Goal: Task Accomplishment & Management: Complete application form

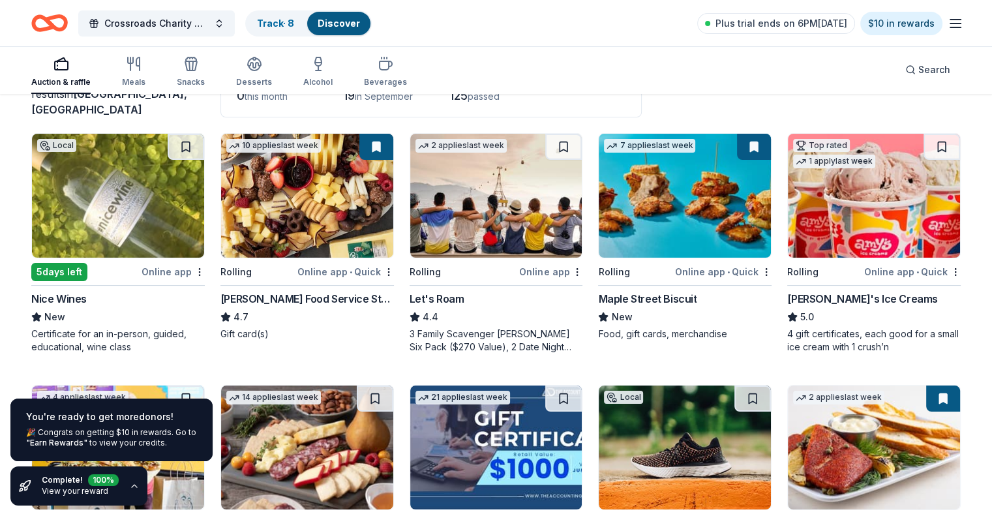
scroll to position [131, 0]
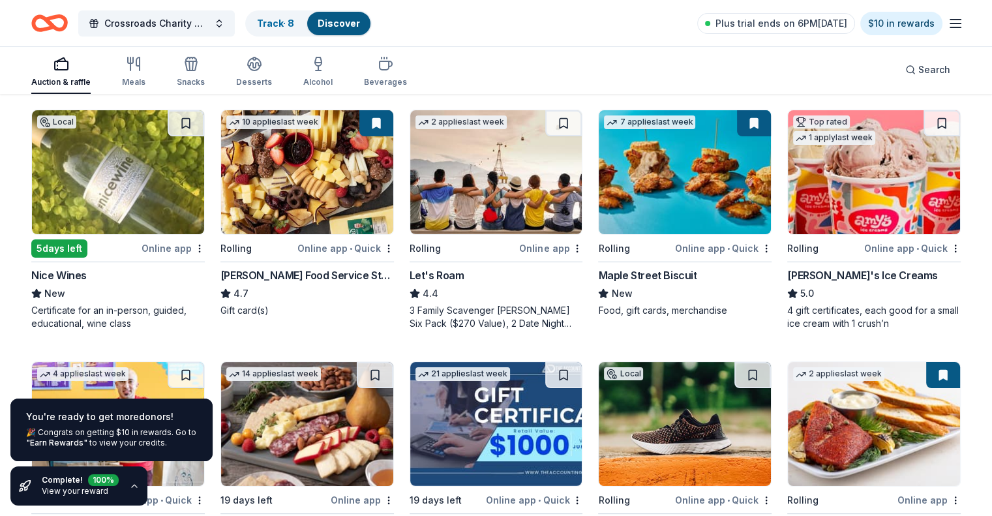
click at [141, 188] on img at bounding box center [118, 172] width 172 height 124
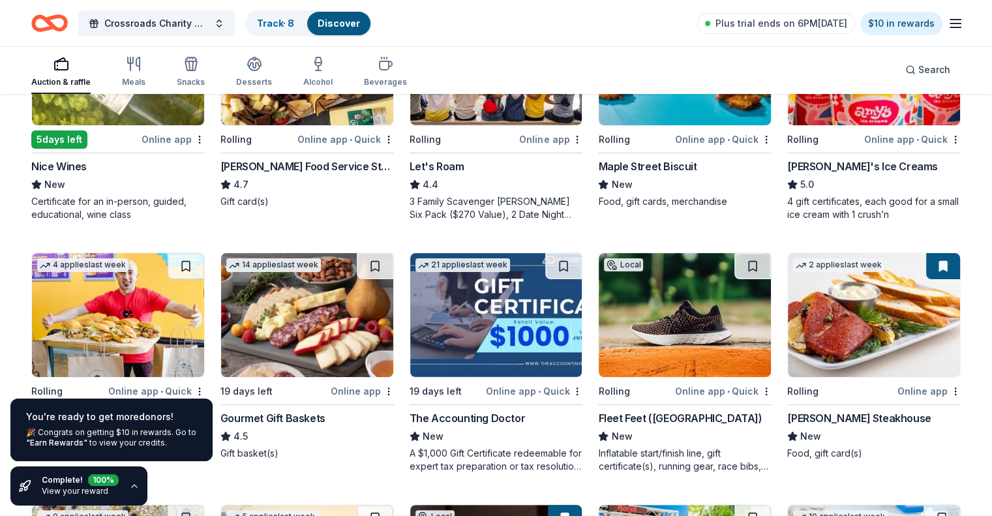
scroll to position [0, 0]
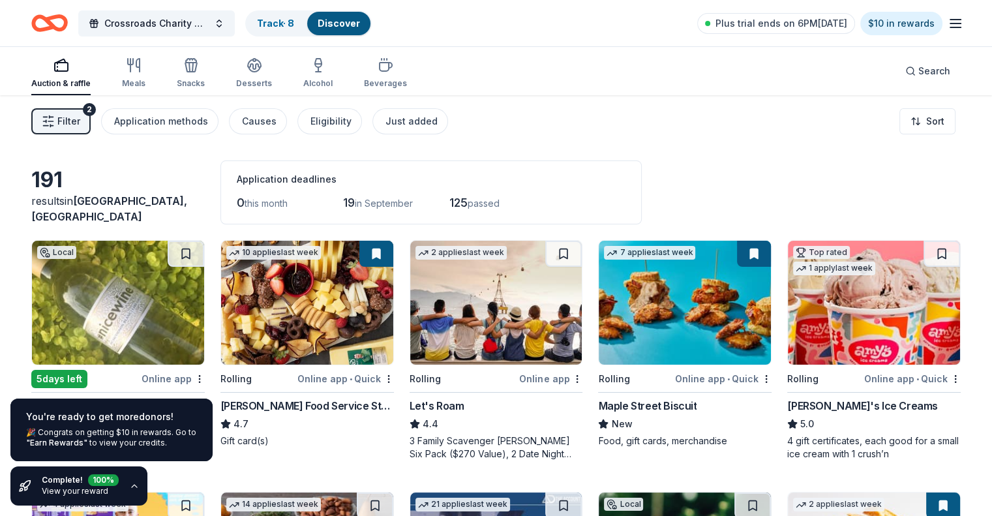
click at [948, 25] on icon "button" at bounding box center [956, 24] width 16 height 16
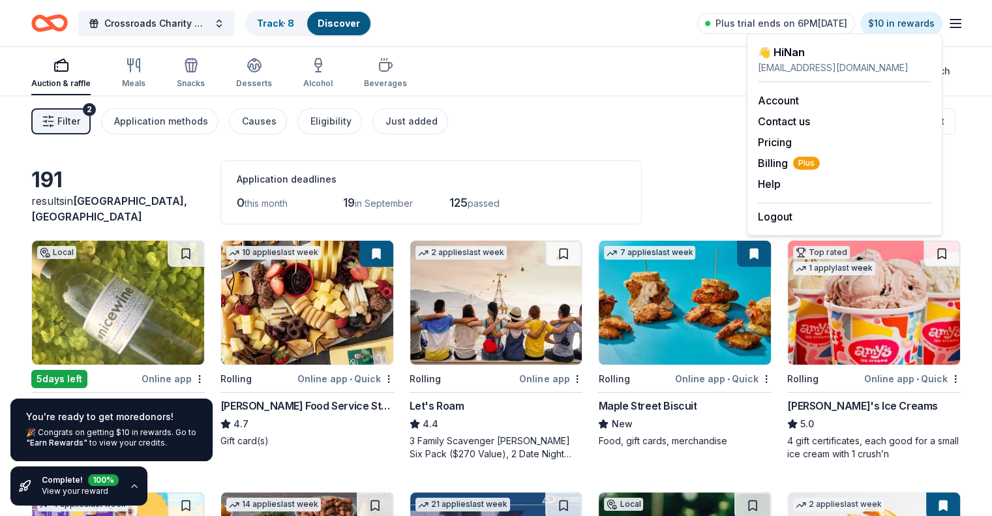
click at [948, 25] on icon "button" at bounding box center [956, 24] width 16 height 16
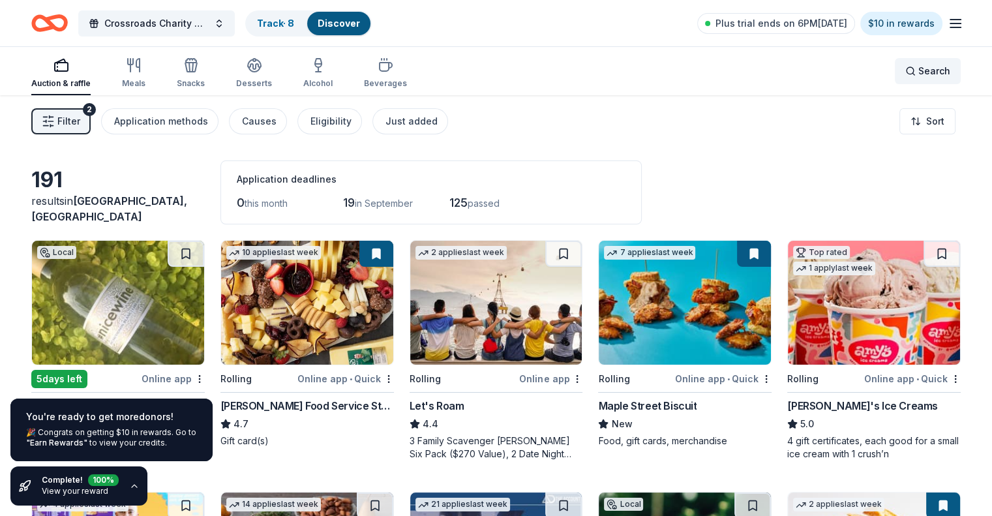
click at [906, 70] on div "Search" at bounding box center [928, 71] width 45 height 16
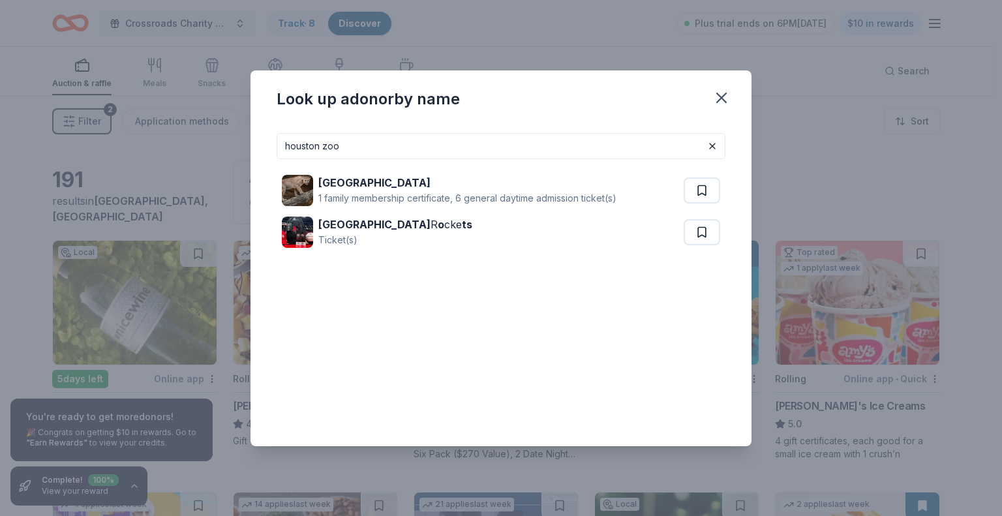
type input "houston zoo"
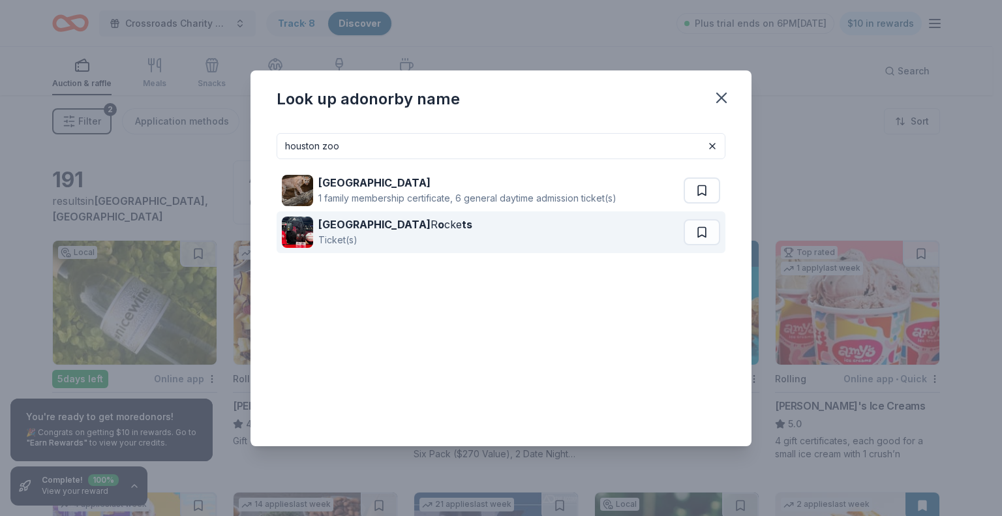
click at [431, 234] on div "Houston R o cke ts Ticket(s)" at bounding box center [483, 232] width 402 height 42
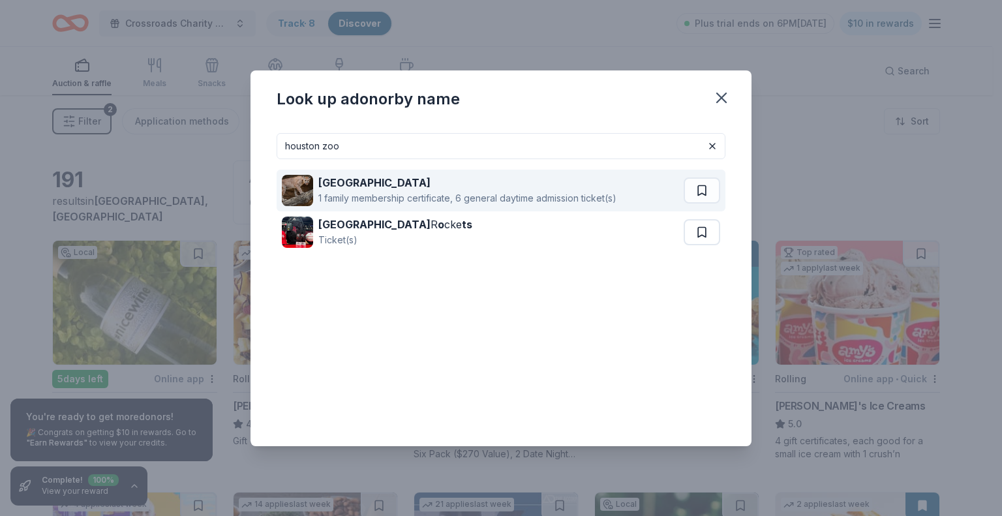
click at [334, 186] on strong "Houston Zoo" at bounding box center [374, 182] width 112 height 13
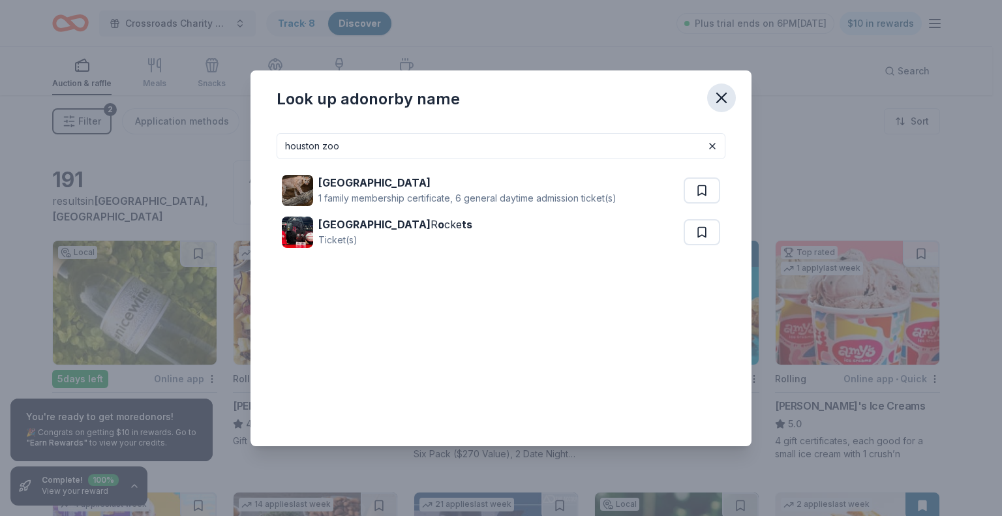
click at [715, 101] on icon "button" at bounding box center [722, 98] width 18 height 18
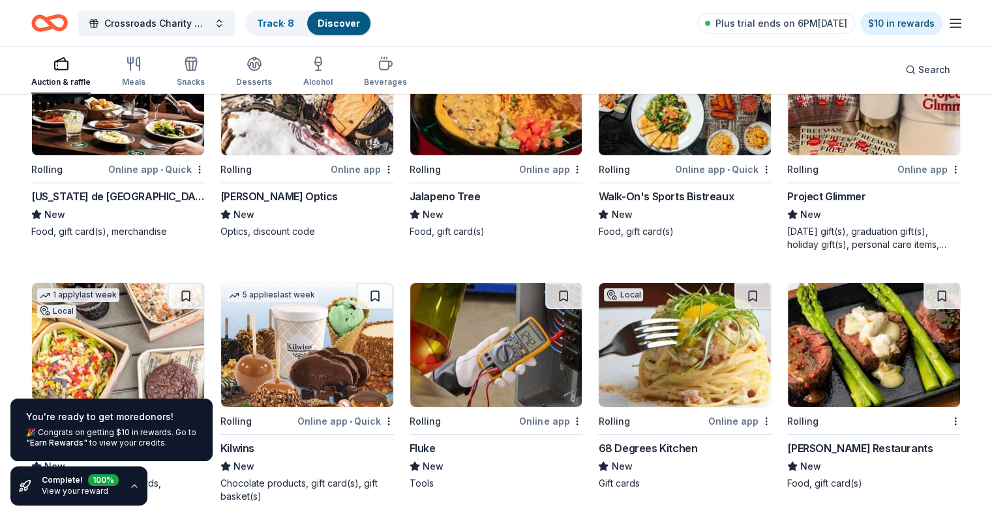
scroll to position [4241, 0]
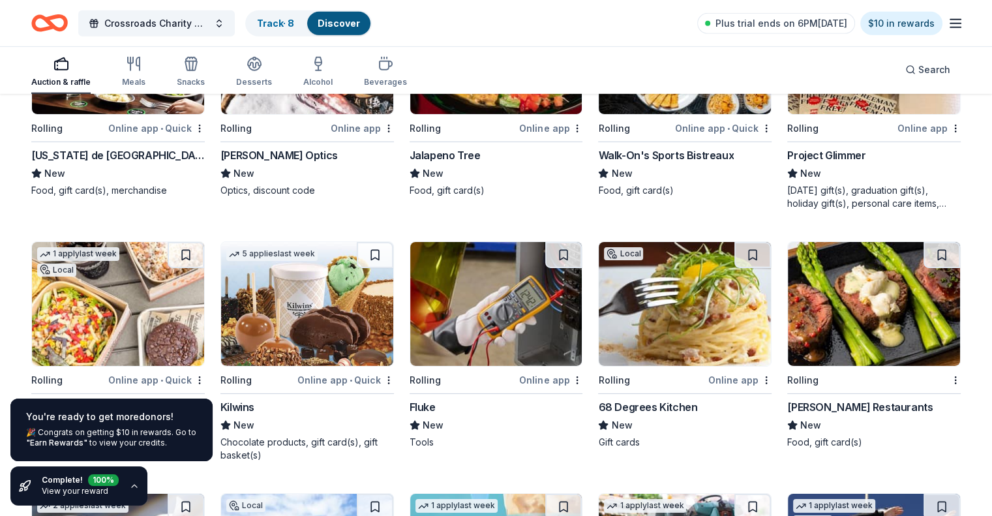
click at [658, 154] on div "Walk-On's Sports Bistreaux" at bounding box center [666, 155] width 136 height 16
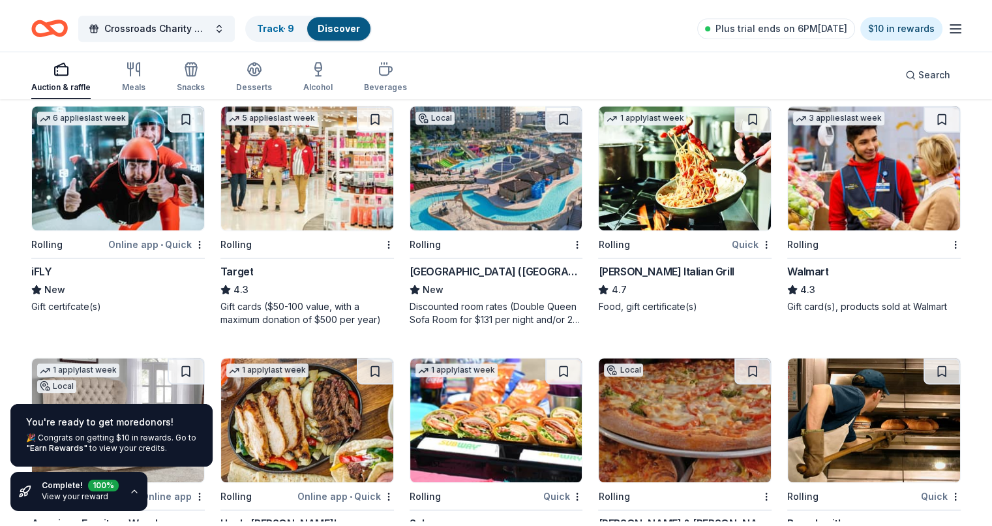
scroll to position [5612, 0]
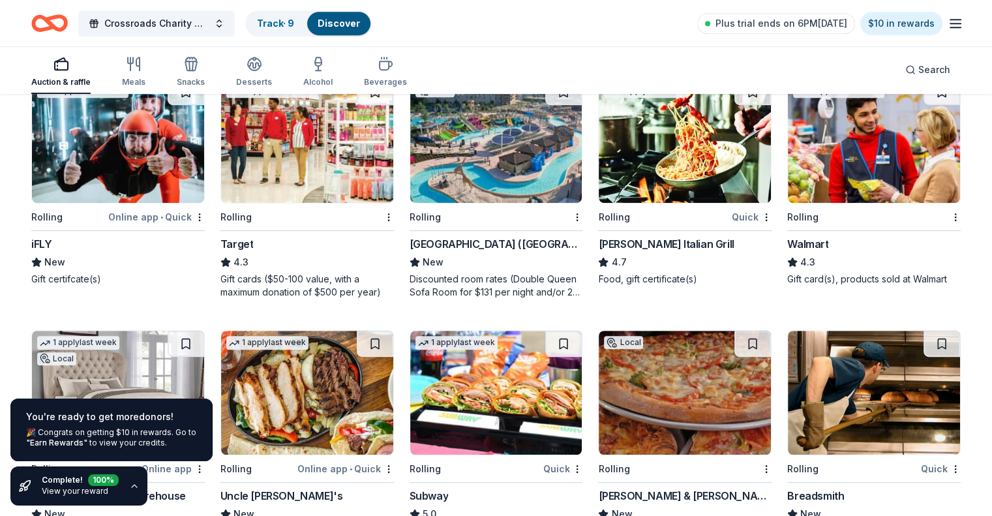
click at [279, 167] on img at bounding box center [307, 141] width 172 height 124
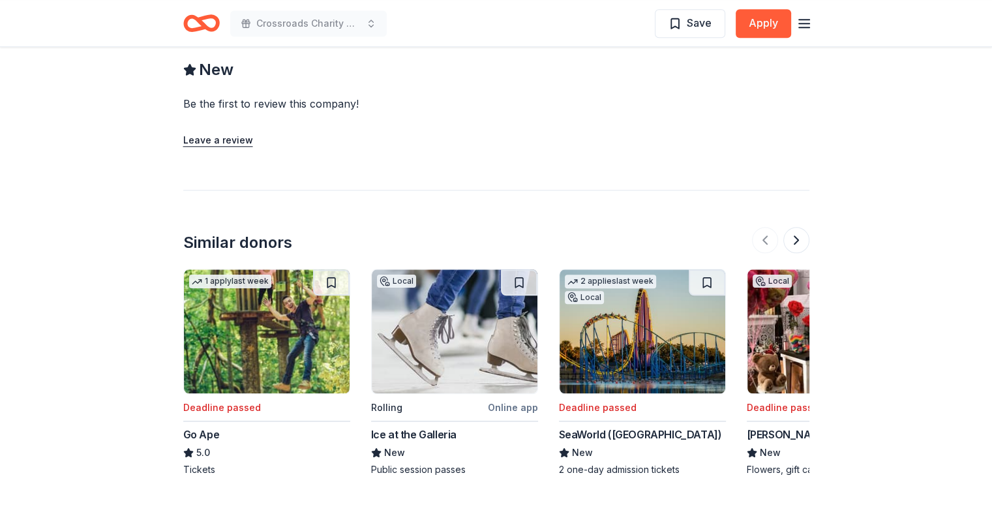
scroll to position [1240, 0]
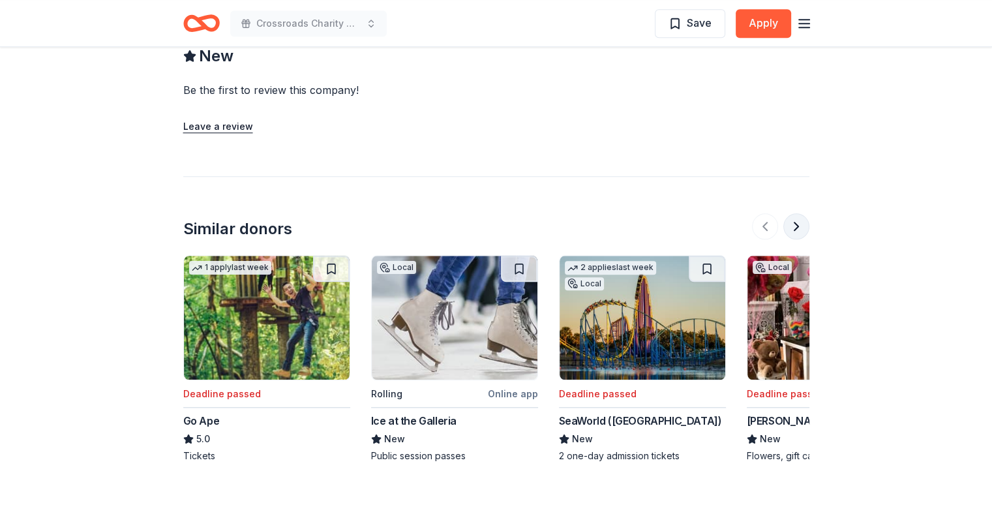
click at [797, 221] on button at bounding box center [797, 226] width 26 height 26
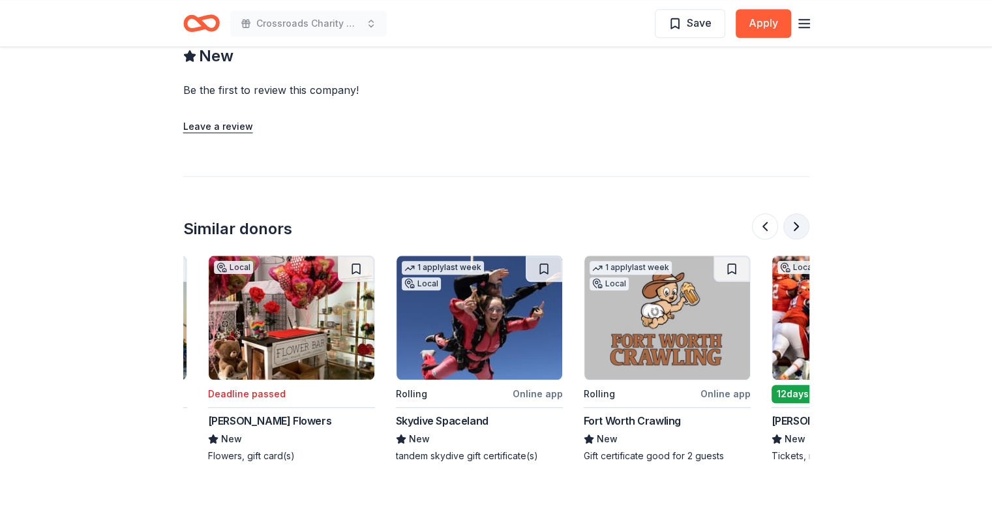
scroll to position [0, 564]
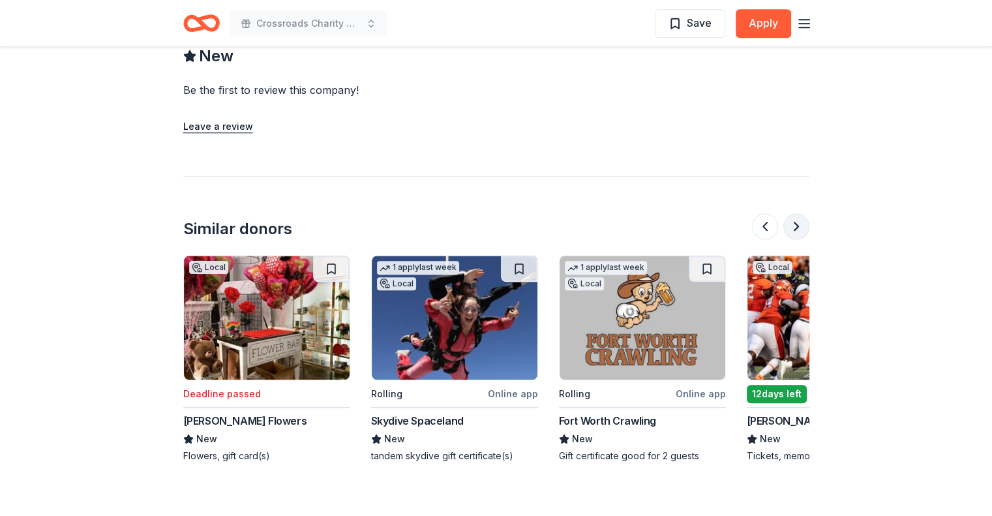
click at [793, 222] on button at bounding box center [797, 226] width 26 height 26
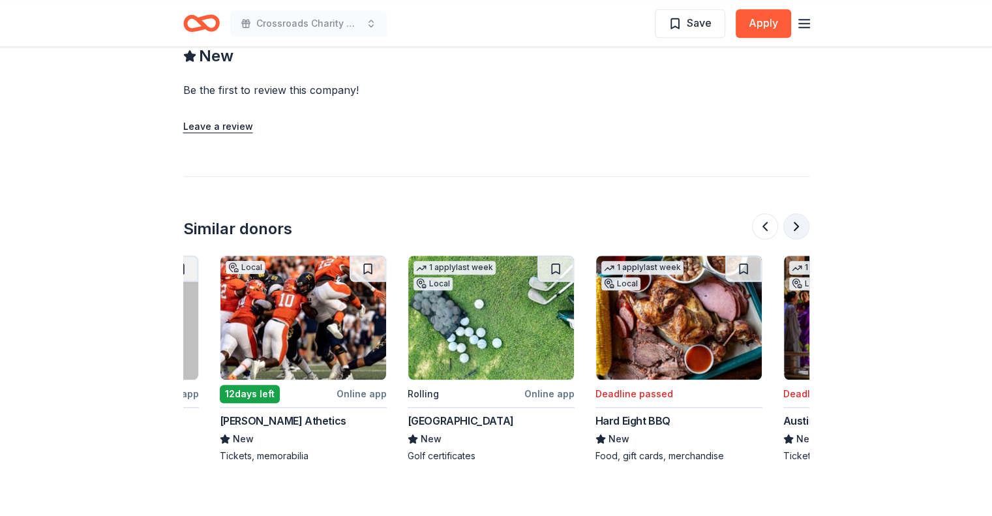
scroll to position [0, 1128]
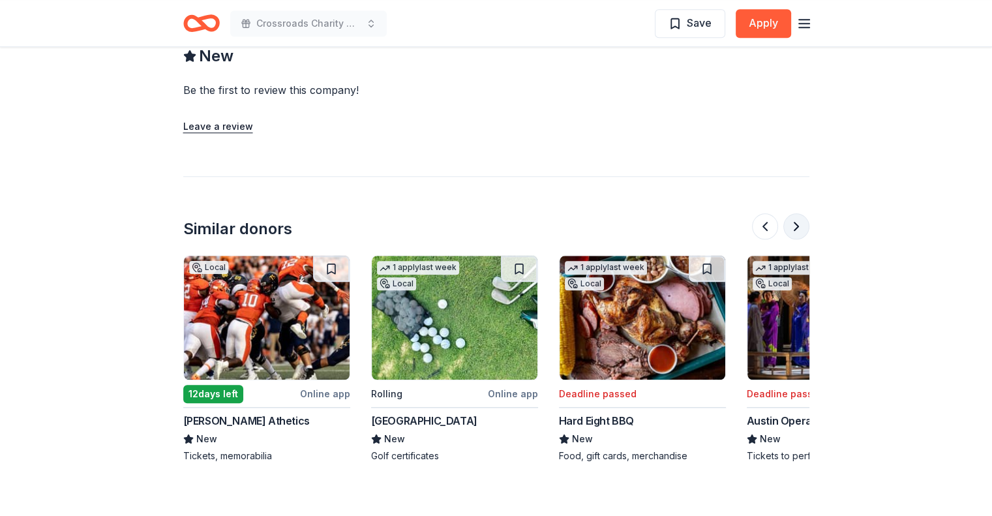
click at [793, 222] on button at bounding box center [797, 226] width 26 height 26
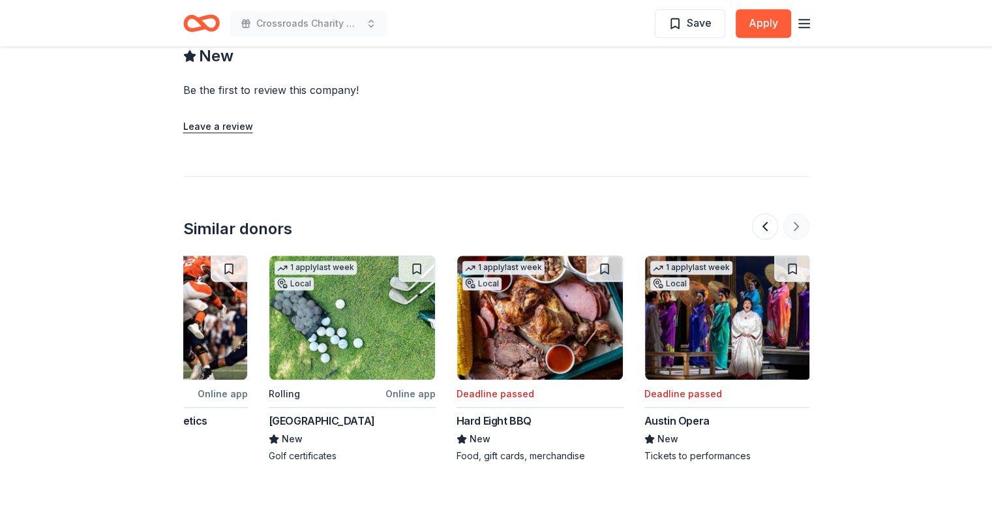
scroll to position [0, 1232]
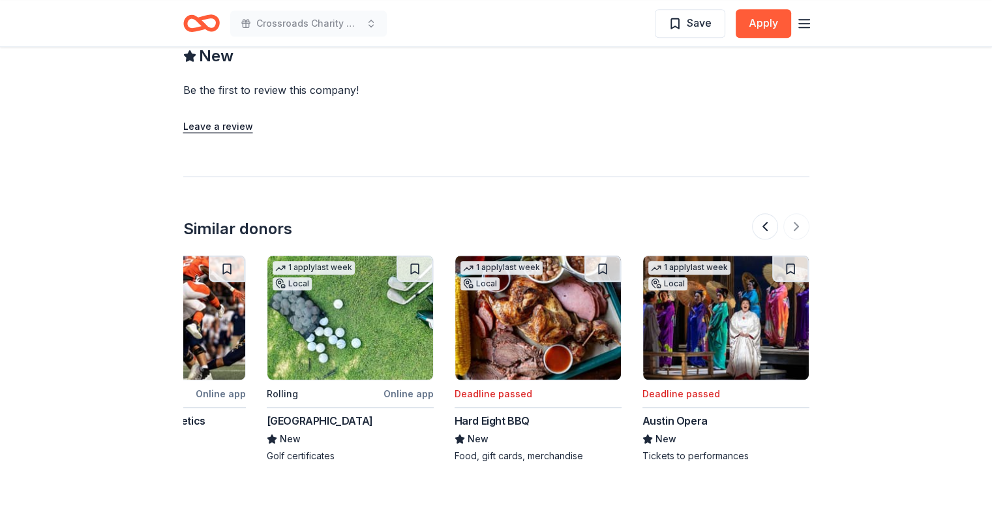
click at [412, 189] on div "Similar donors 1 apply last week Deadline passed Go Ape 5.0 Tickets Local Rolli…" at bounding box center [496, 319] width 626 height 286
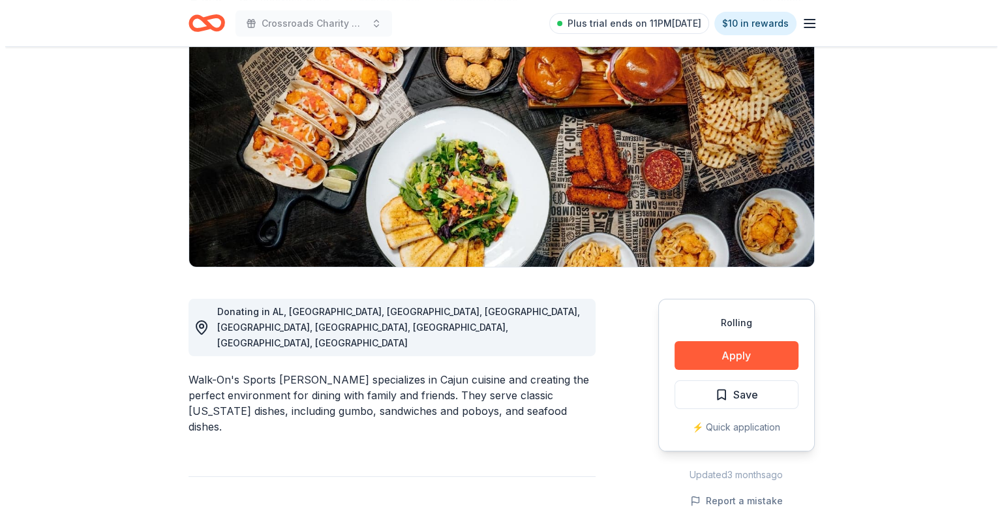
scroll to position [131, 0]
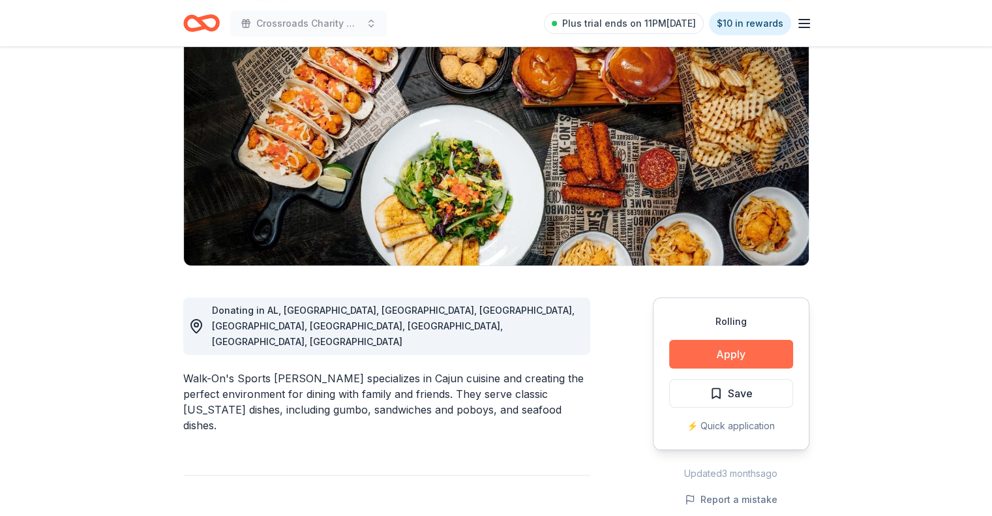
click at [735, 349] on button "Apply" at bounding box center [731, 354] width 124 height 29
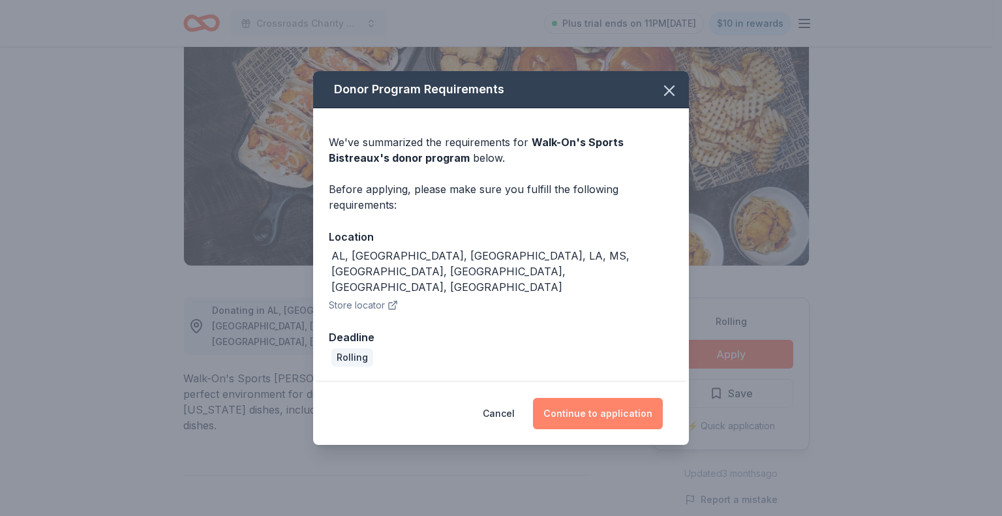
click at [628, 399] on button "Continue to application" at bounding box center [598, 413] width 130 height 31
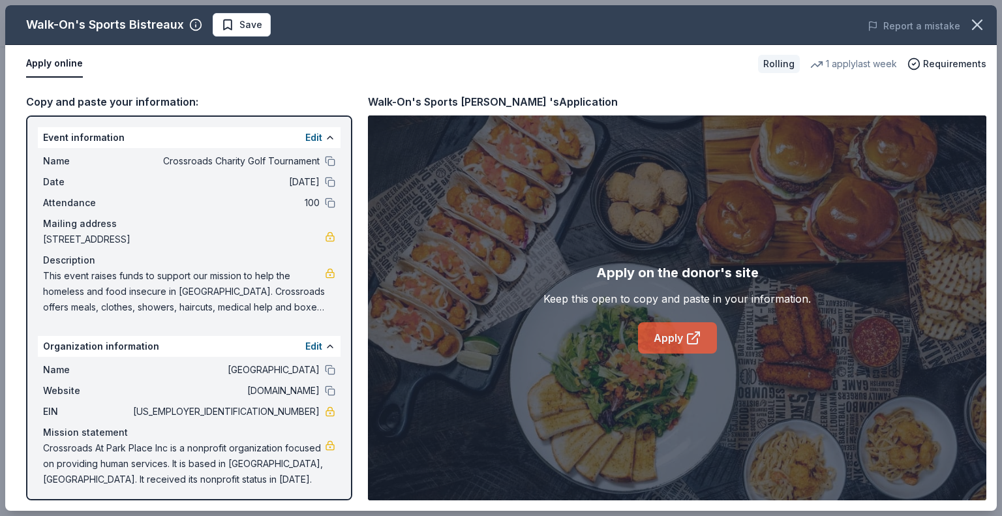
click at [690, 335] on icon at bounding box center [694, 338] width 16 height 16
click at [243, 27] on span "Save" at bounding box center [250, 25] width 23 height 16
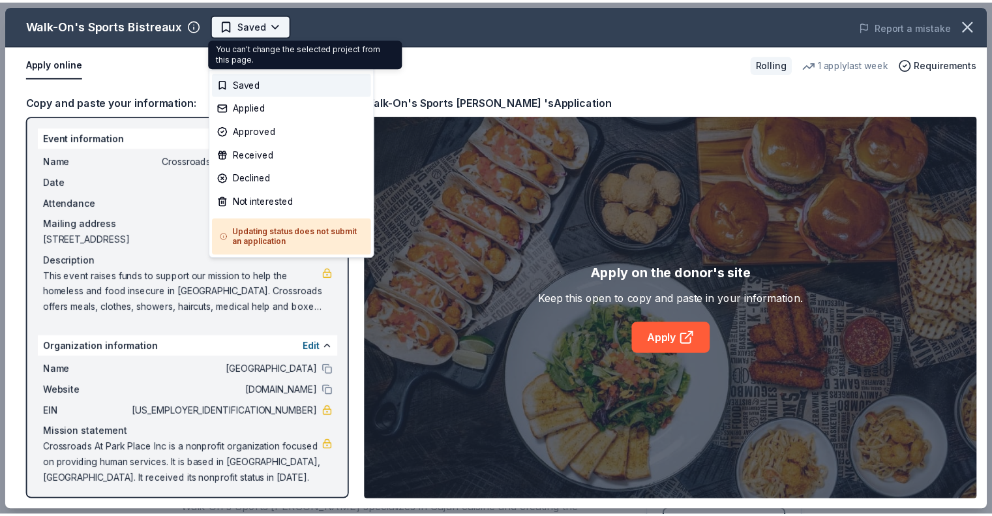
scroll to position [0, 0]
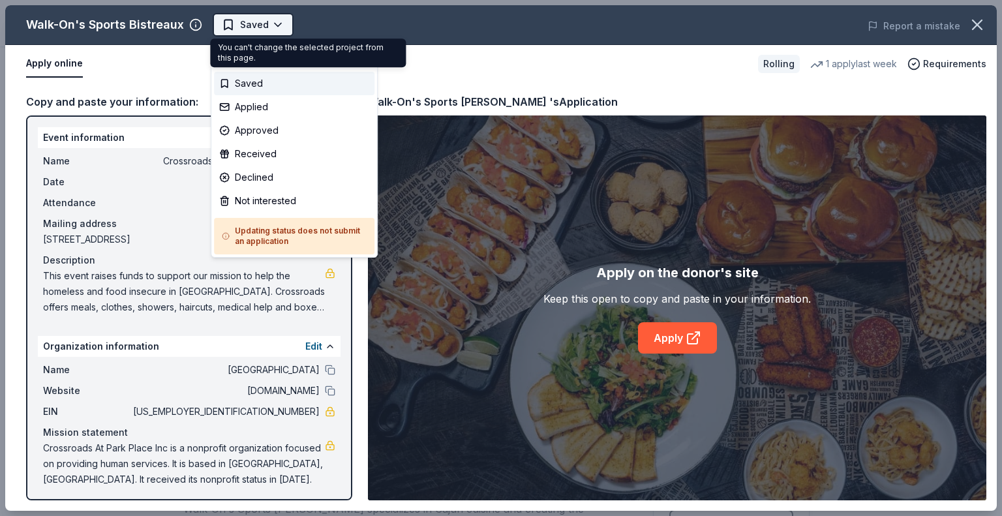
click at [273, 20] on body "Crossroads Charity Golf Tournament Plus trial ends on 11PM, 9/3 $10 in rewards …" at bounding box center [496, 258] width 992 height 516
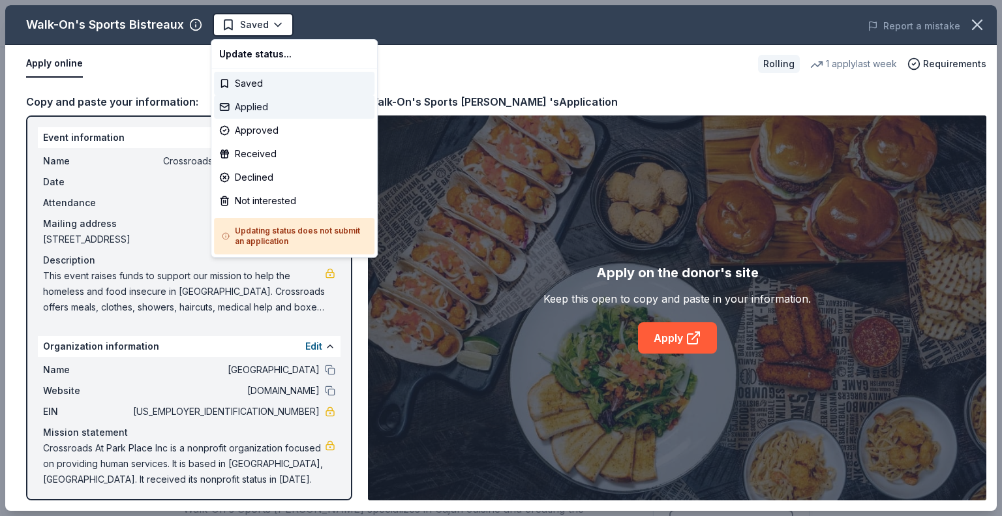
click at [253, 106] on div "Applied" at bounding box center [294, 106] width 161 height 23
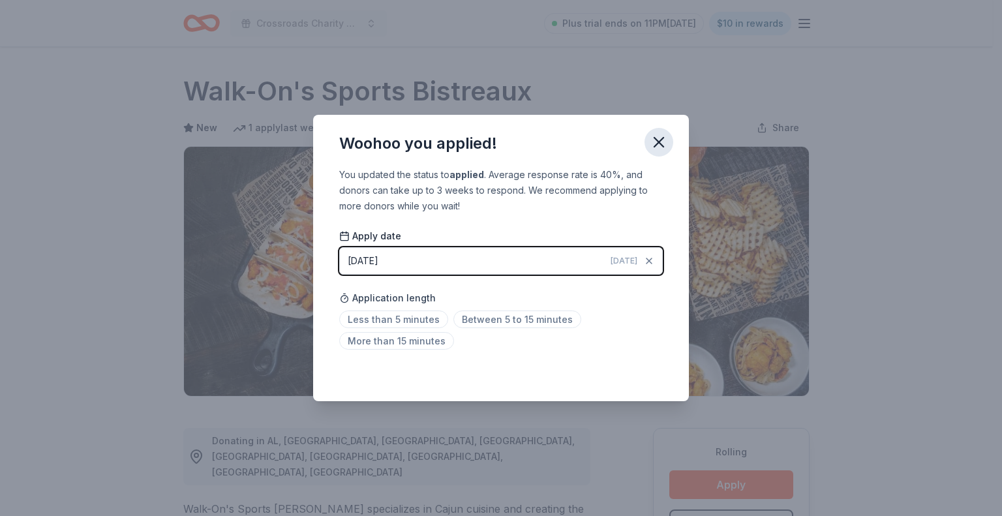
click at [656, 140] on icon "button" at bounding box center [659, 142] width 18 height 18
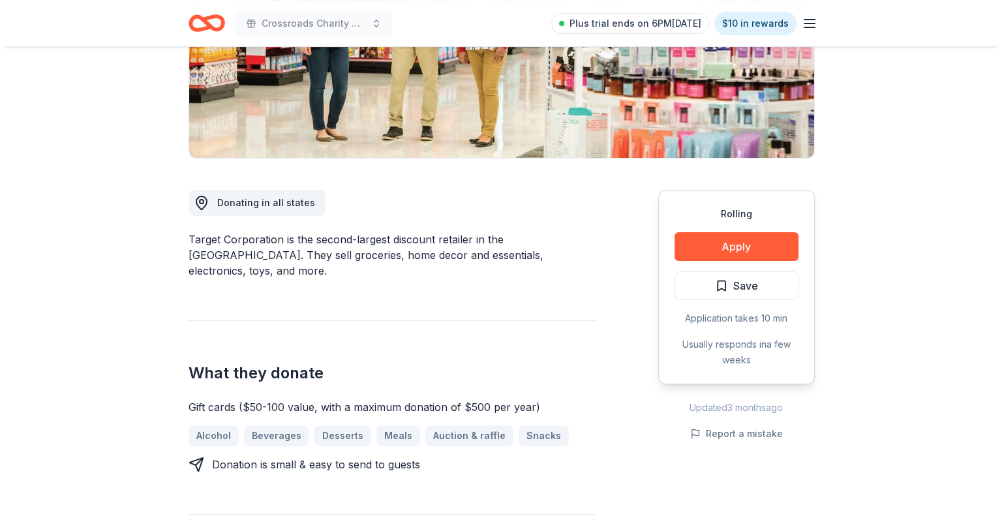
scroll to position [261, 0]
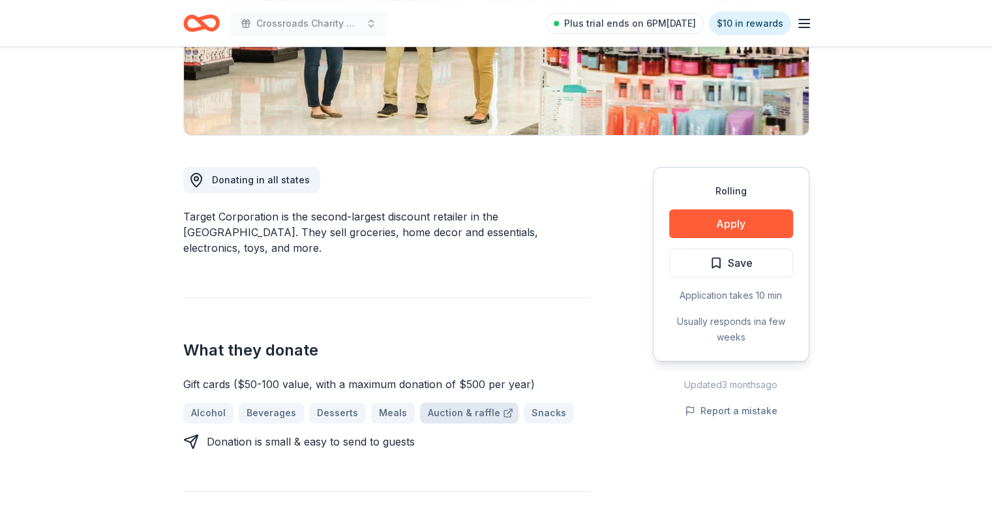
click at [467, 403] on link "Auction & raffle" at bounding box center [469, 413] width 99 height 21
click at [726, 221] on button "Apply" at bounding box center [731, 223] width 124 height 29
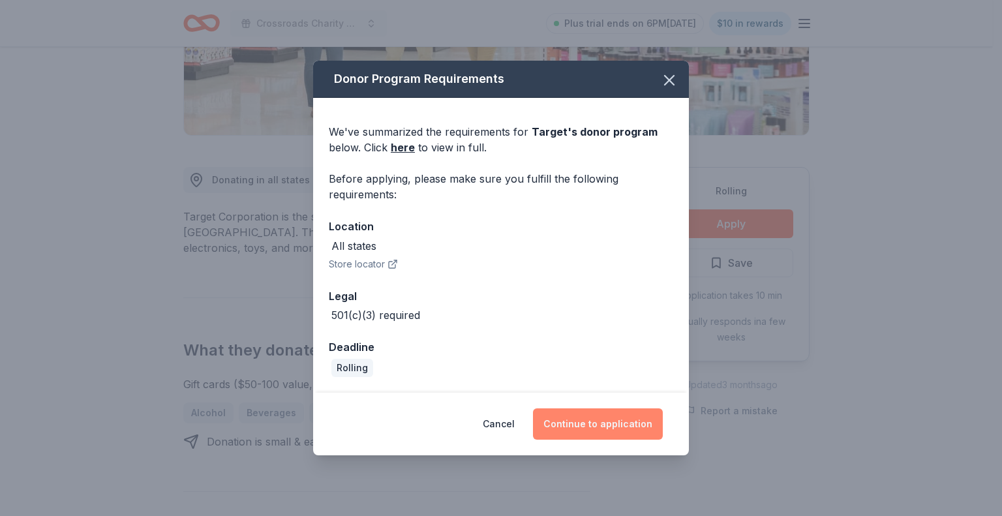
click at [568, 418] on button "Continue to application" at bounding box center [598, 423] width 130 height 31
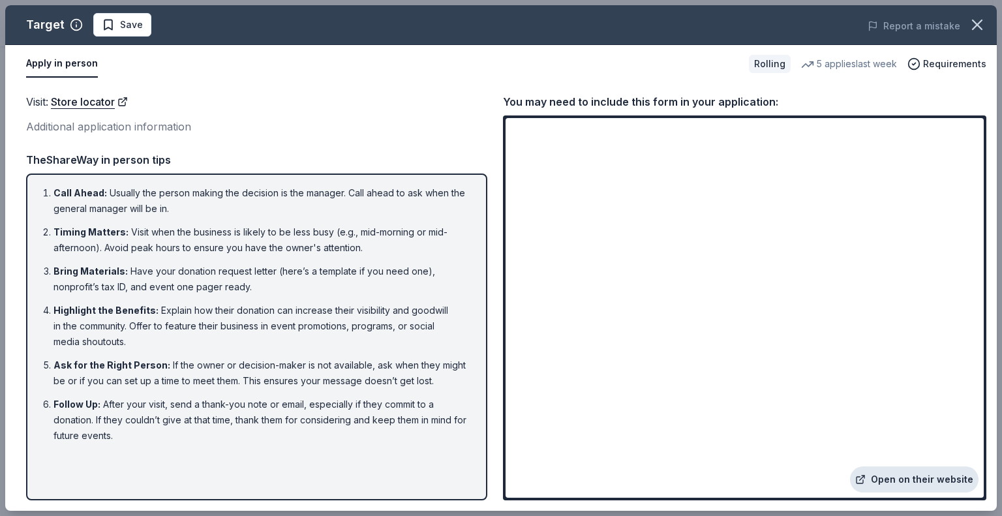
click at [901, 485] on link "Open on their website" at bounding box center [914, 480] width 129 height 26
click at [117, 125] on div "Additional application information" at bounding box center [256, 126] width 461 height 17
click at [72, 67] on button "Apply in person" at bounding box center [62, 63] width 72 height 27
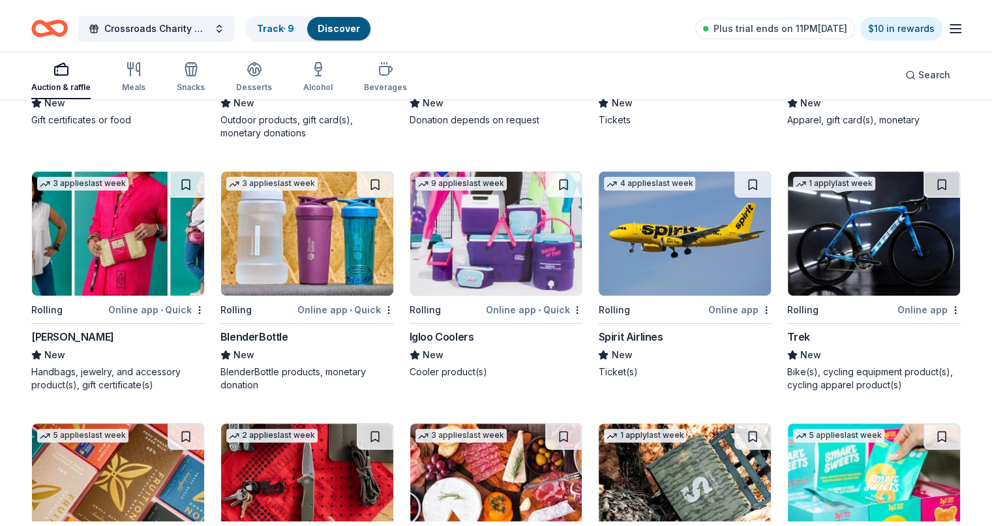
scroll to position [15253, 0]
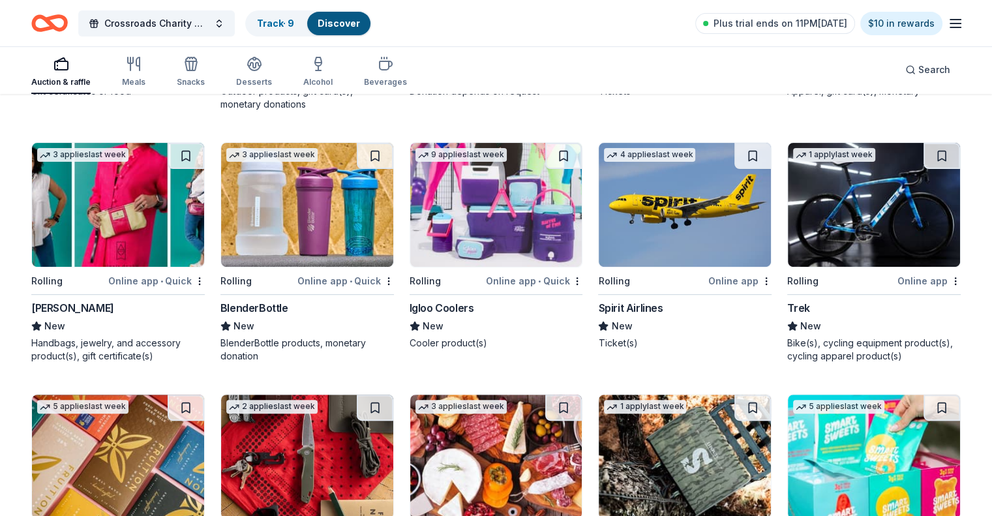
click at [487, 267] on img at bounding box center [496, 205] width 172 height 124
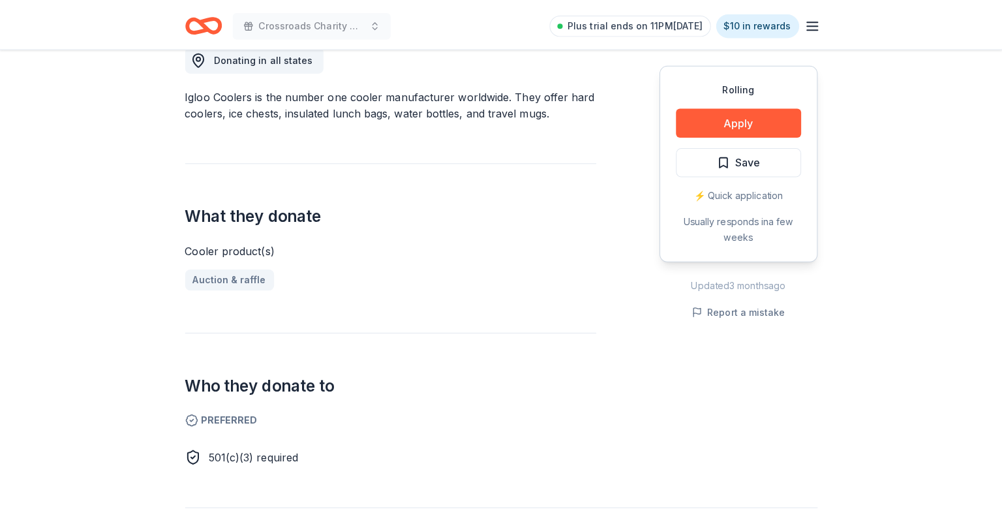
scroll to position [392, 0]
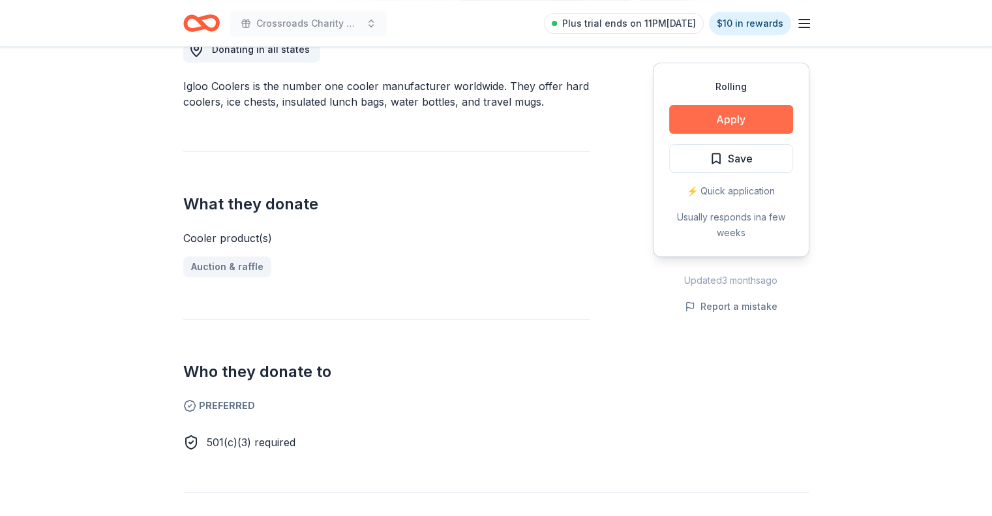
click at [733, 115] on button "Apply" at bounding box center [731, 119] width 124 height 29
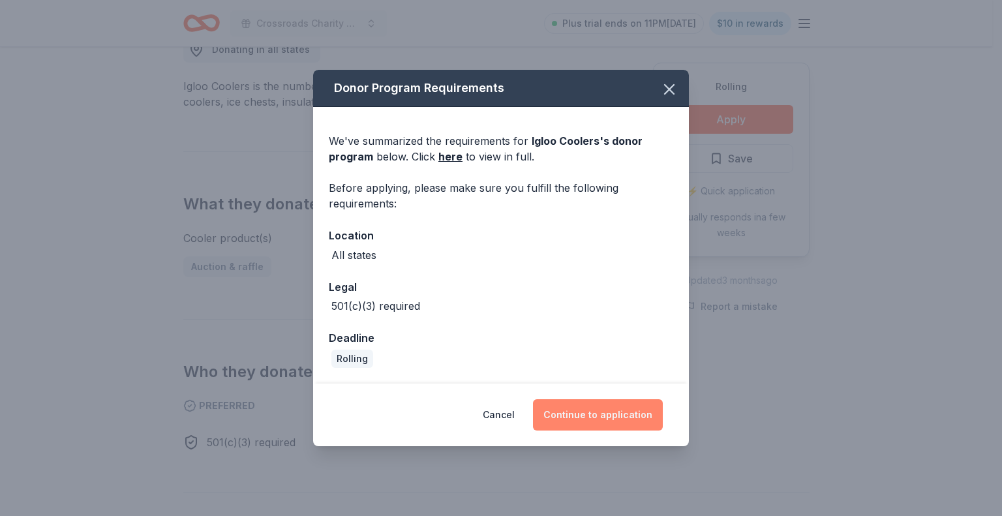
click at [594, 413] on button "Continue to application" at bounding box center [598, 414] width 130 height 31
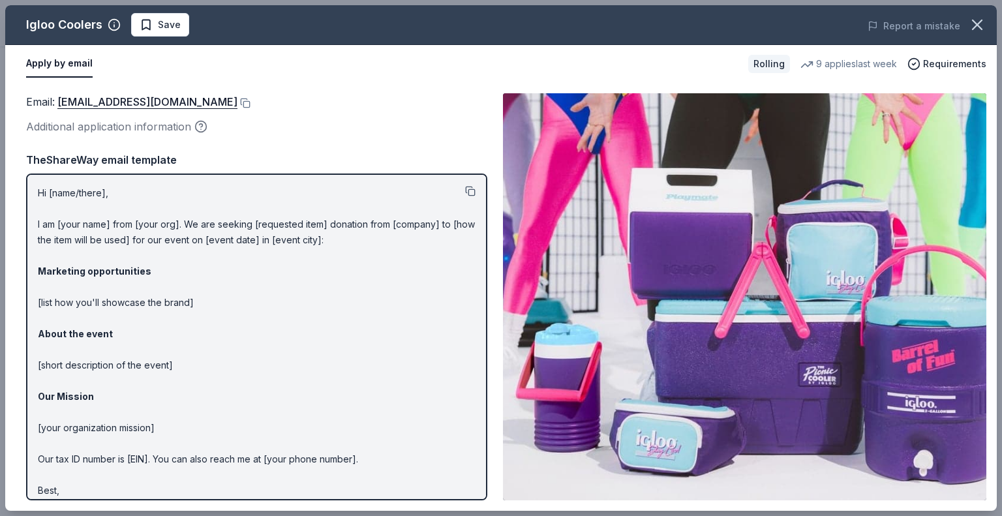
click at [465, 187] on button at bounding box center [470, 191] width 10 height 10
click at [465, 192] on button at bounding box center [470, 191] width 10 height 10
